Goal: Task Accomplishment & Management: Manage account settings

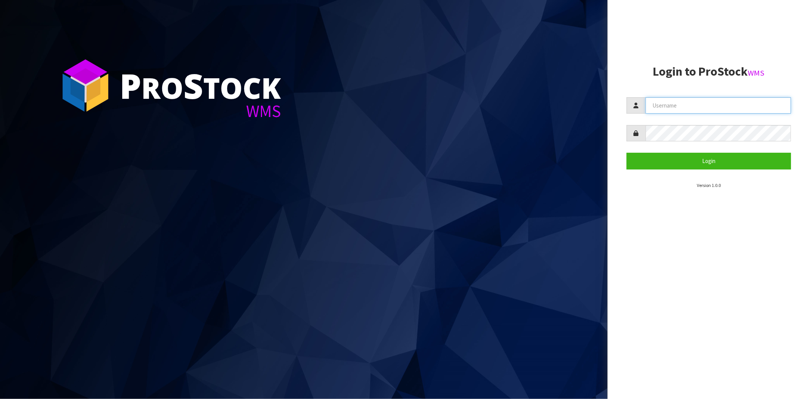
click at [669, 104] on input "text" at bounding box center [718, 105] width 145 height 16
type input "[PERSON_NAME][EMAIL_ADDRESS][DOMAIN_NAME]"
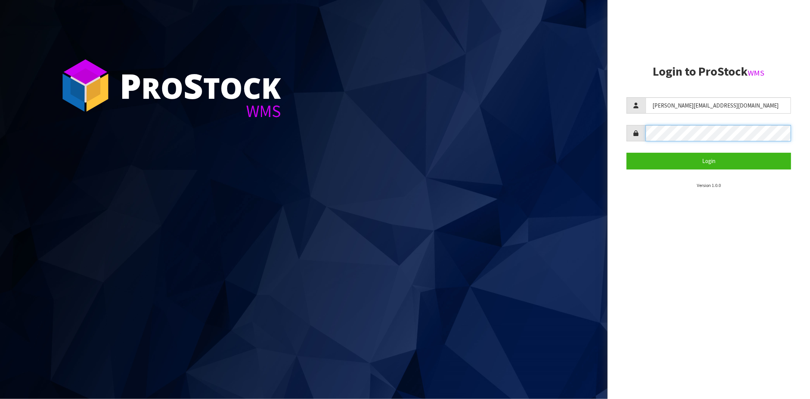
click at [627, 153] on button "Login" at bounding box center [709, 161] width 164 height 16
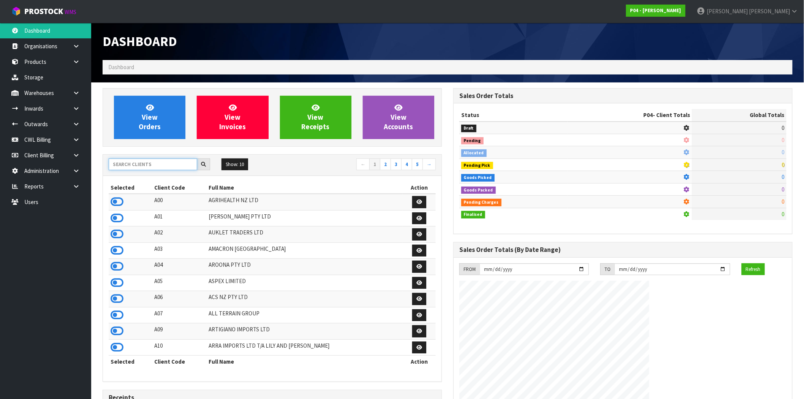
click at [139, 163] on input "text" at bounding box center [153, 164] width 89 height 12
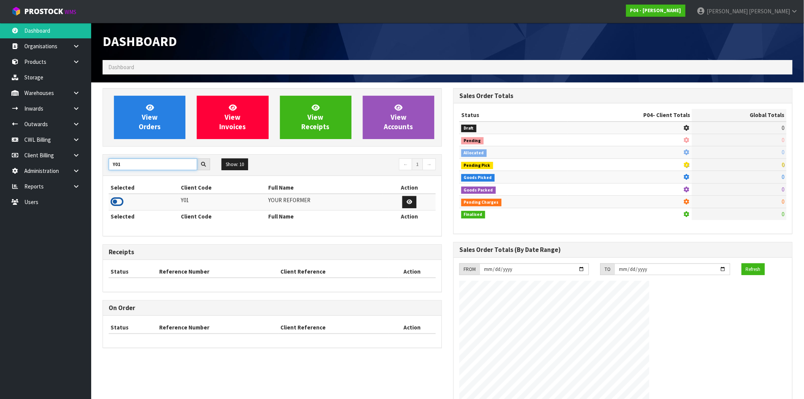
type input "Y01"
click at [120, 199] on icon at bounding box center [117, 201] width 13 height 11
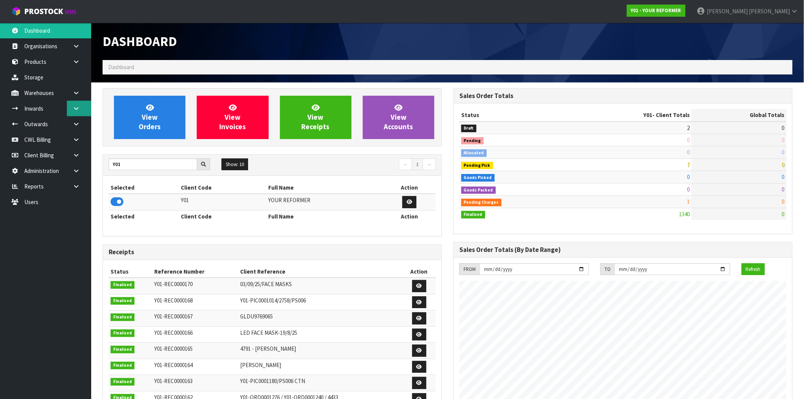
scroll to position [575, 351]
click at [74, 64] on icon at bounding box center [76, 62] width 7 height 6
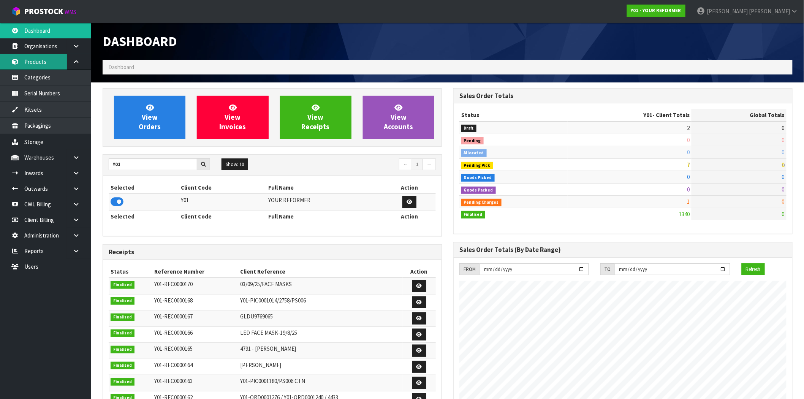
click at [37, 66] on link "Products" at bounding box center [45, 62] width 91 height 16
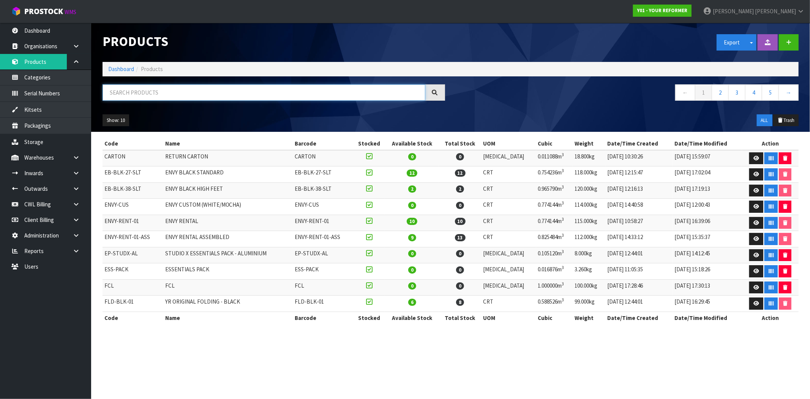
click at [164, 92] on input "text" at bounding box center [264, 92] width 323 height 16
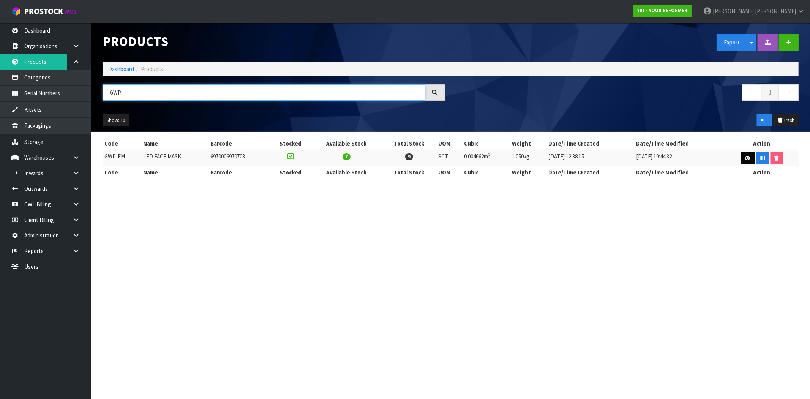
type input "GWP"
click at [746, 157] on icon at bounding box center [748, 158] width 6 height 5
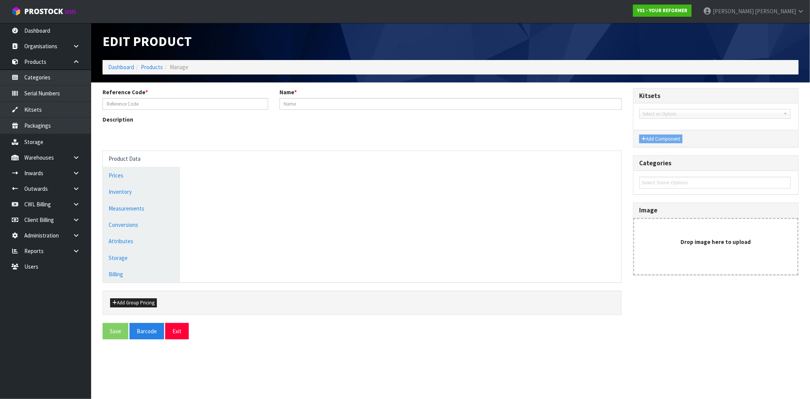
type input "GWP-FM"
type input "LED FACE MASK"
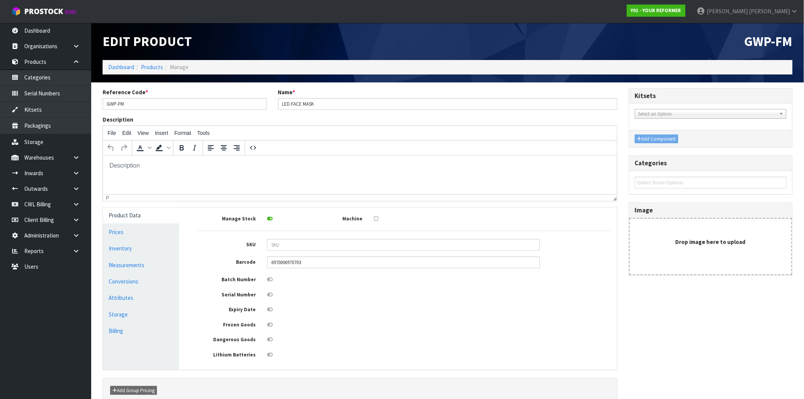
scroll to position [41, 0]
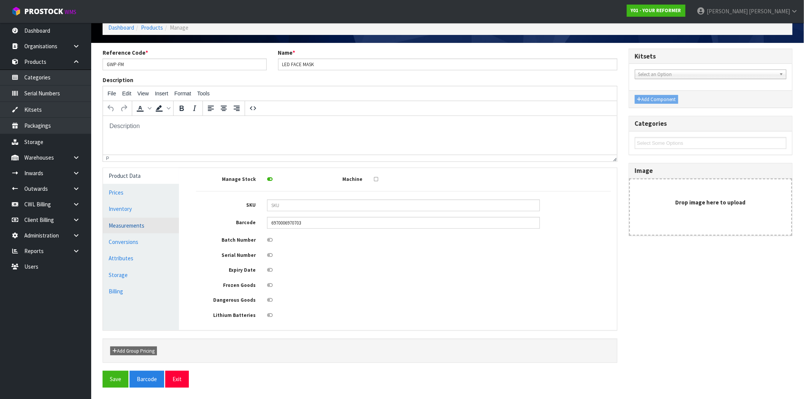
click at [142, 225] on link "Measurements" at bounding box center [141, 226] width 76 height 16
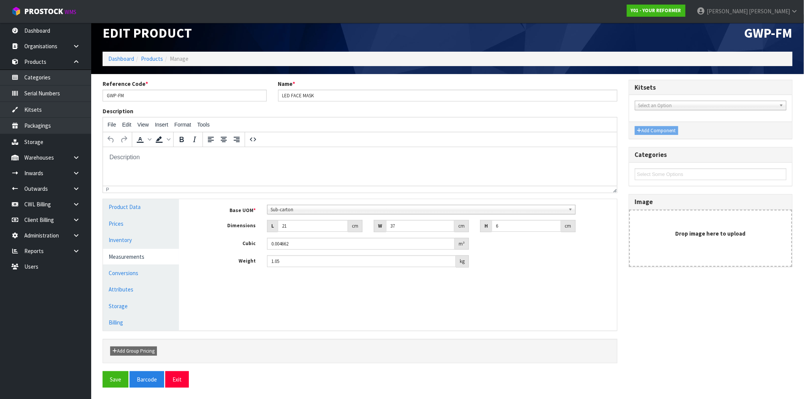
scroll to position [8, 0]
click at [136, 277] on link "Conversions" at bounding box center [141, 273] width 76 height 16
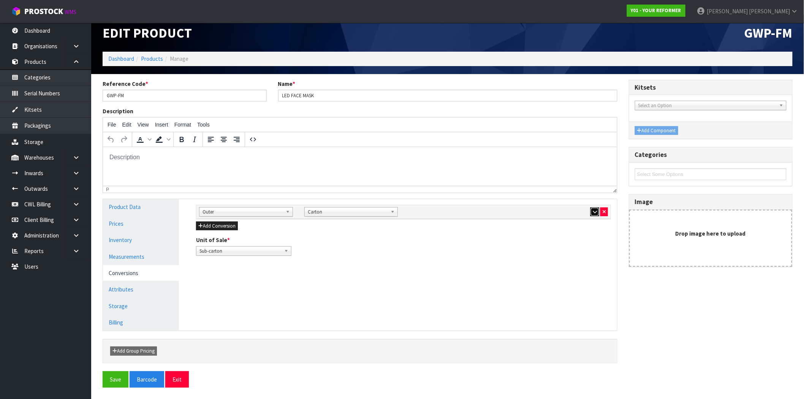
click at [593, 214] on icon "button" at bounding box center [595, 211] width 4 height 5
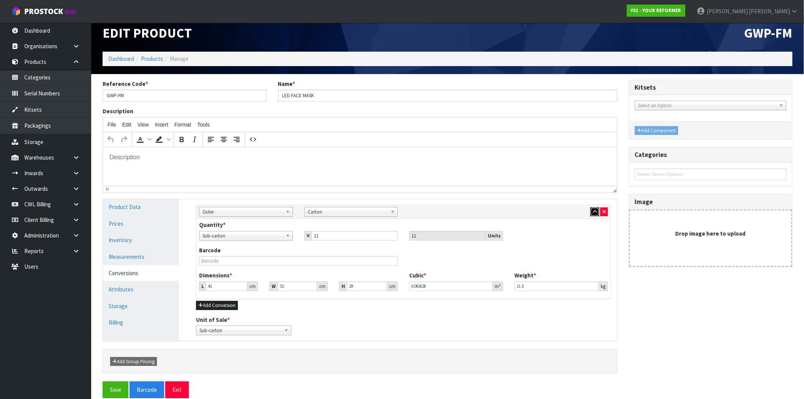
click at [593, 214] on icon "button" at bounding box center [595, 211] width 4 height 5
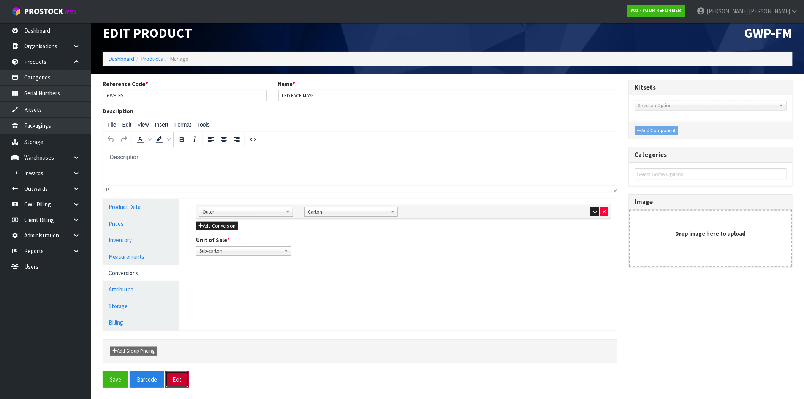
click at [183, 377] on button "Exit" at bounding box center [177, 379] width 24 height 16
